Goal: Communication & Community: Answer question/provide support

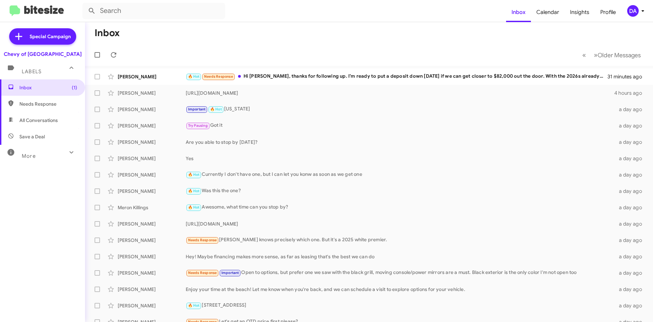
drag, startPoint x: 67, startPoint y: 166, endPoint x: 70, endPoint y: 161, distance: 5.9
click at [67, 167] on div "Inbox (1) Needs Response All Conversations Save a Deal More Important 🔥 Hot App…" at bounding box center [42, 175] width 85 height 193
click at [114, 60] on button at bounding box center [114, 55] width 14 height 14
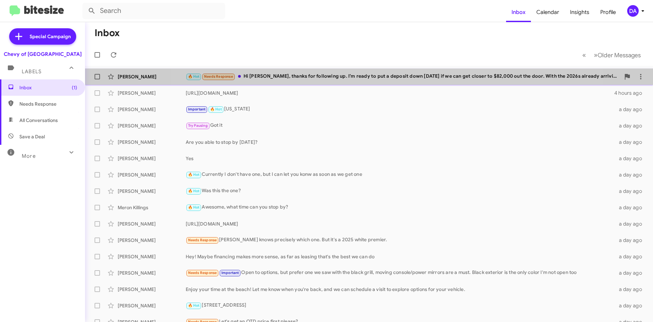
click at [374, 71] on div "[PERSON_NAME] 🔥 Hot Needs Response Hi [PERSON_NAME], thanks for following up. I…" at bounding box center [369, 77] width 557 height 14
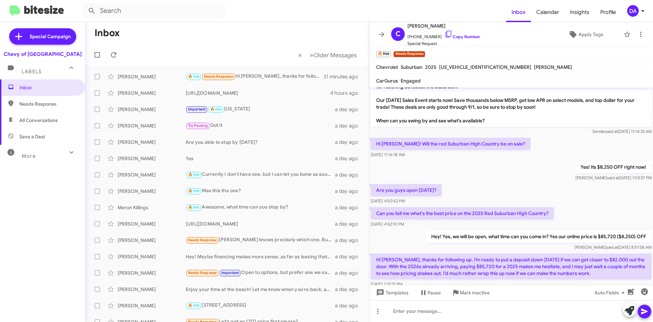
scroll to position [56, 0]
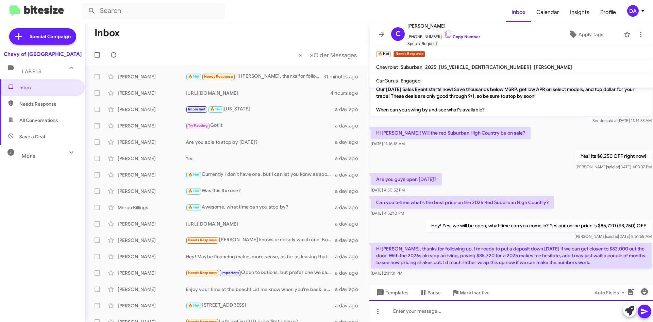
click at [487, 310] on div at bounding box center [512, 311] width 284 height 22
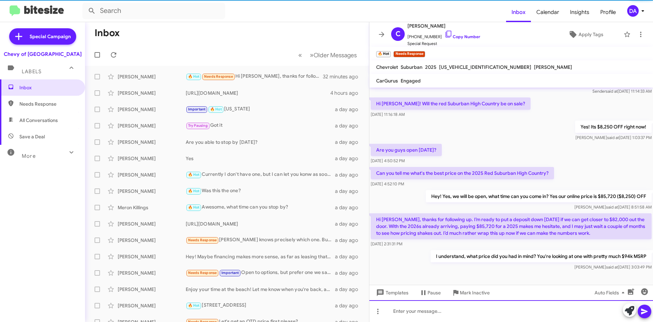
scroll to position [88, 0]
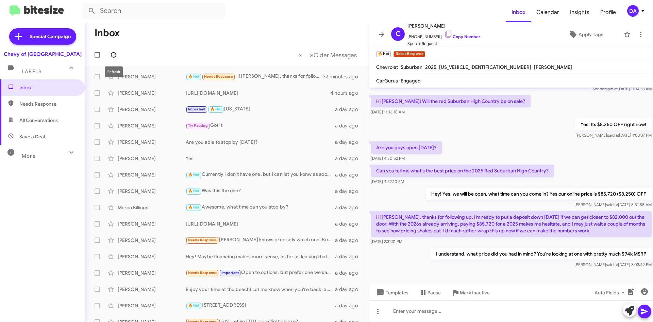
click at [116, 53] on icon at bounding box center [113, 54] width 5 height 5
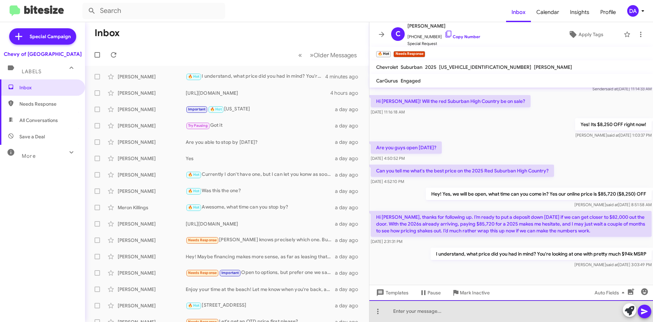
click at [454, 311] on div at bounding box center [512, 311] width 284 height 22
click at [456, 314] on div at bounding box center [512, 311] width 284 height 22
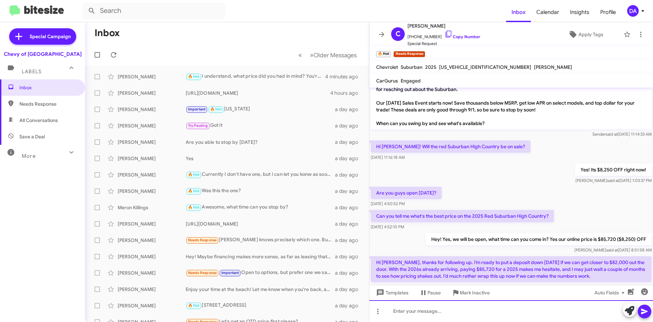
scroll to position [119, 0]
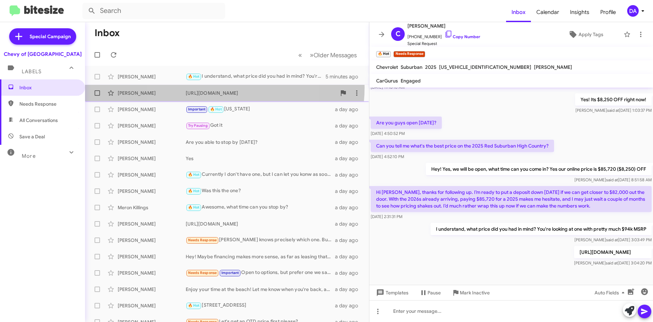
click at [212, 87] on div "[PERSON_NAME] [URL][DOMAIN_NAME] 4 hours ago" at bounding box center [227, 93] width 273 height 14
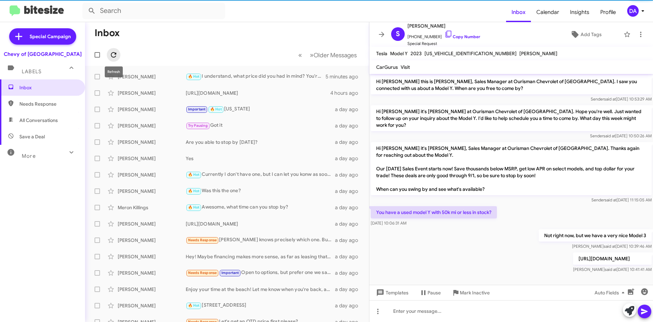
click at [118, 52] on span at bounding box center [114, 55] width 14 height 8
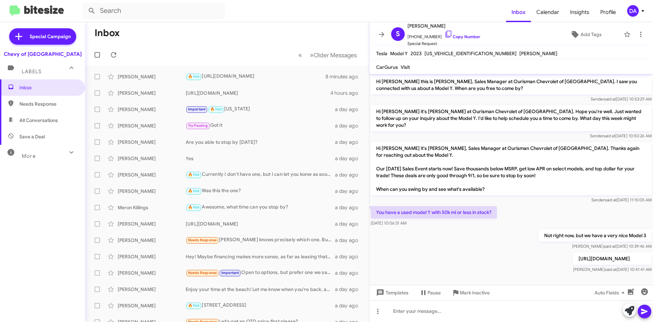
click at [78, 191] on div "Inbox Needs Response All Conversations Save a Deal More Important 🔥 Hot Appoint…" at bounding box center [42, 175] width 85 height 193
click at [29, 195] on div "Inbox Needs Response All Conversations Save a Deal More Important 🔥 Hot Appoint…" at bounding box center [42, 175] width 85 height 193
click at [65, 206] on div "Inbox Needs Response All Conversations Save a Deal More Important 🔥 Hot Appoint…" at bounding box center [42, 175] width 85 height 193
click at [119, 60] on mat-toolbar-row "« Previous » Next Older Messages" at bounding box center [227, 55] width 284 height 22
click at [111, 60] on button at bounding box center [114, 55] width 14 height 14
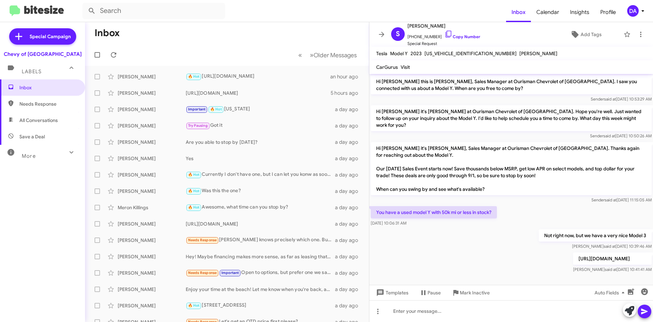
click at [39, 197] on div "Inbox Needs Response All Conversations Save a Deal More Important 🔥 Hot Appoint…" at bounding box center [42, 175] width 85 height 193
